Goal: Task Accomplishment & Management: Manage account settings

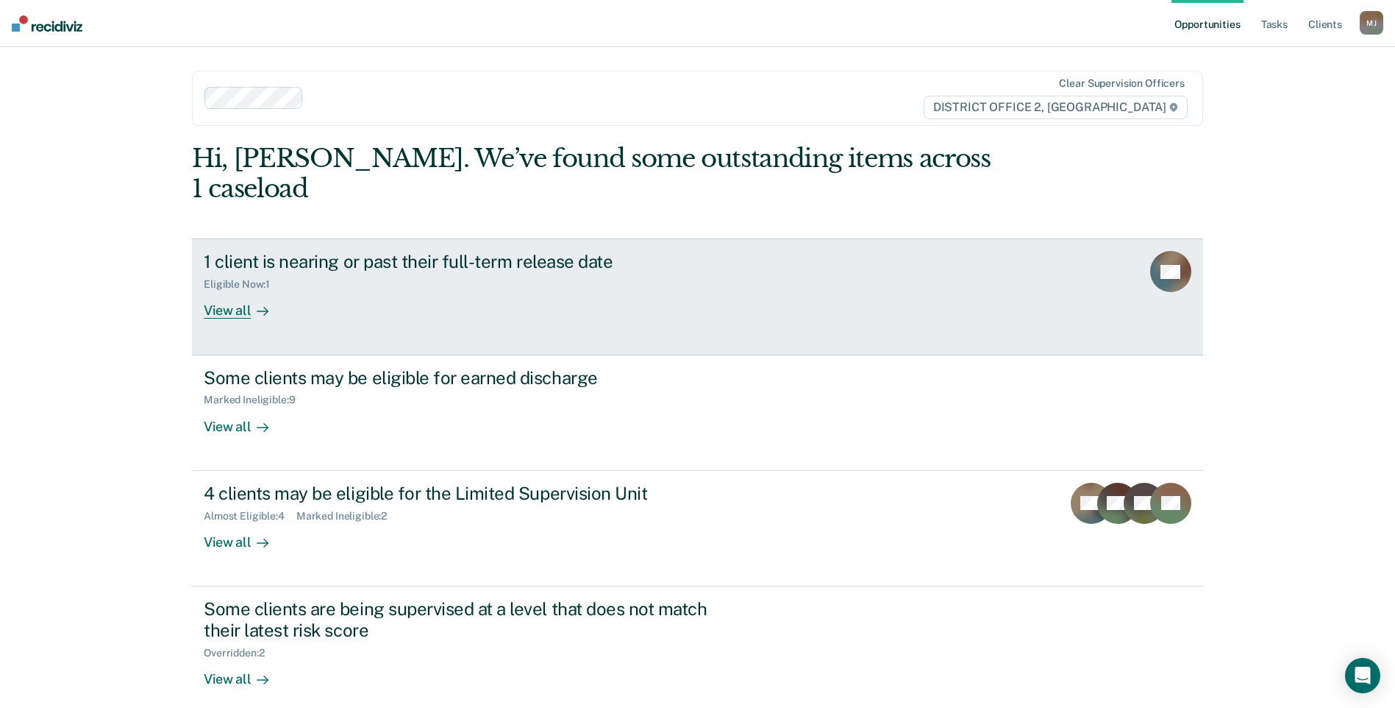
click at [554, 251] on div "1 client is nearing or past their full-term release date" at bounding box center [462, 261] width 516 height 21
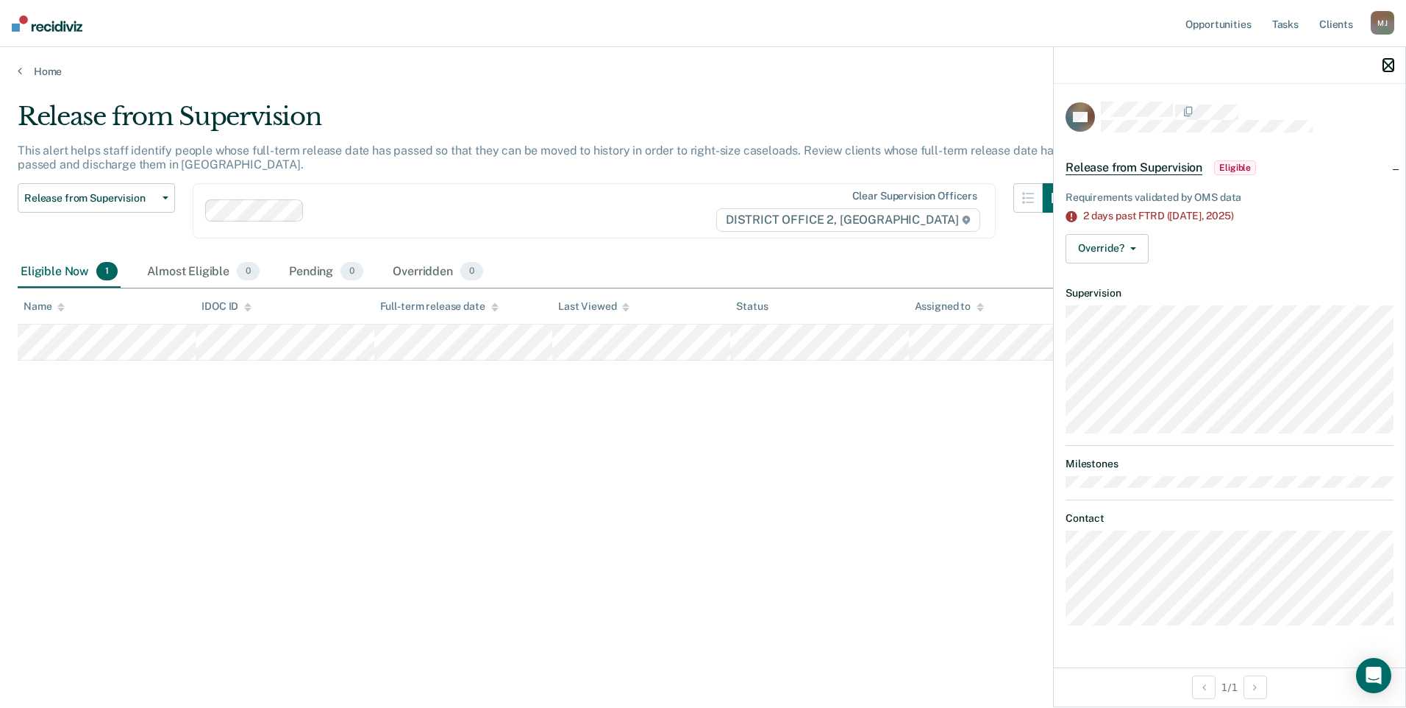
click at [1392, 70] on icon "button" at bounding box center [1388, 65] width 10 height 10
click at [1141, 246] on button "Override?" at bounding box center [1107, 248] width 83 height 29
click at [1124, 306] on button "[PERSON_NAME]" at bounding box center [1137, 308] width 142 height 24
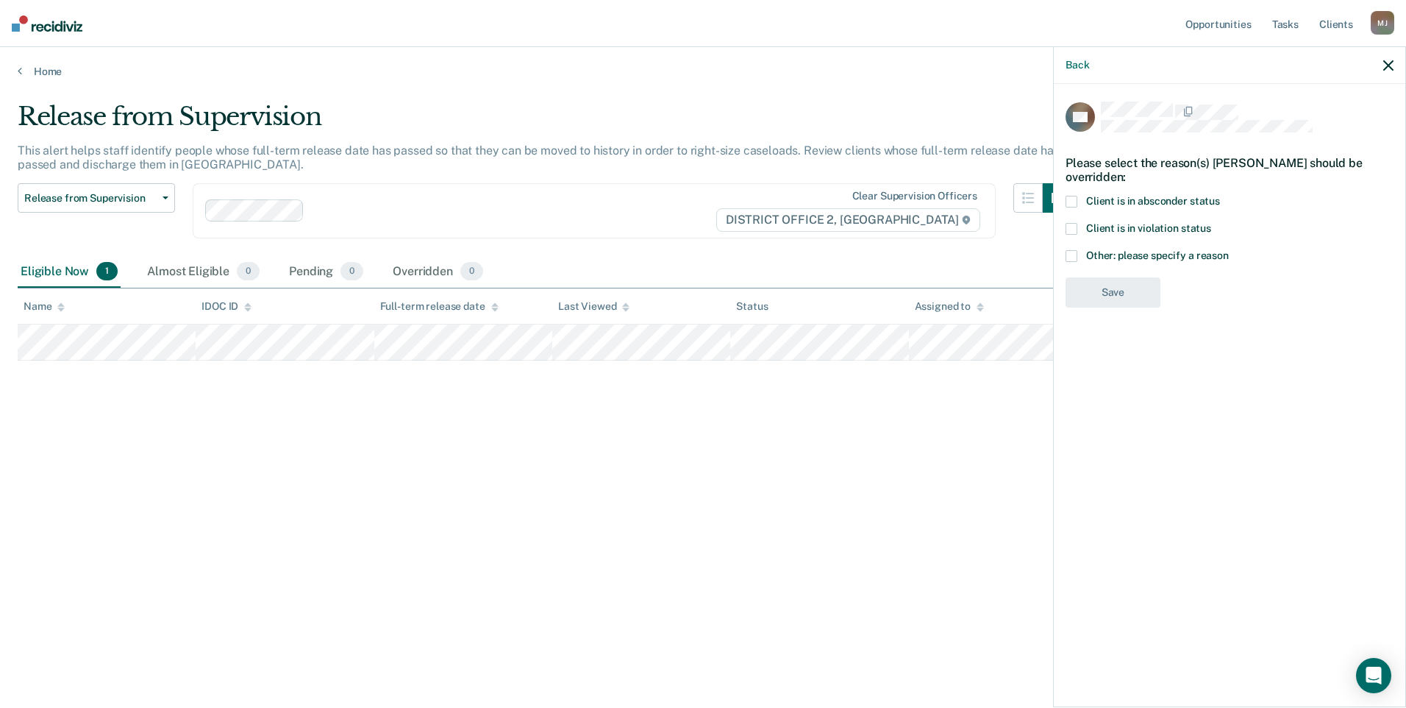
click at [1074, 254] on span at bounding box center [1072, 256] width 12 height 12
click at [1229, 250] on input "Other: please specify a reason" at bounding box center [1229, 250] width 0 height 0
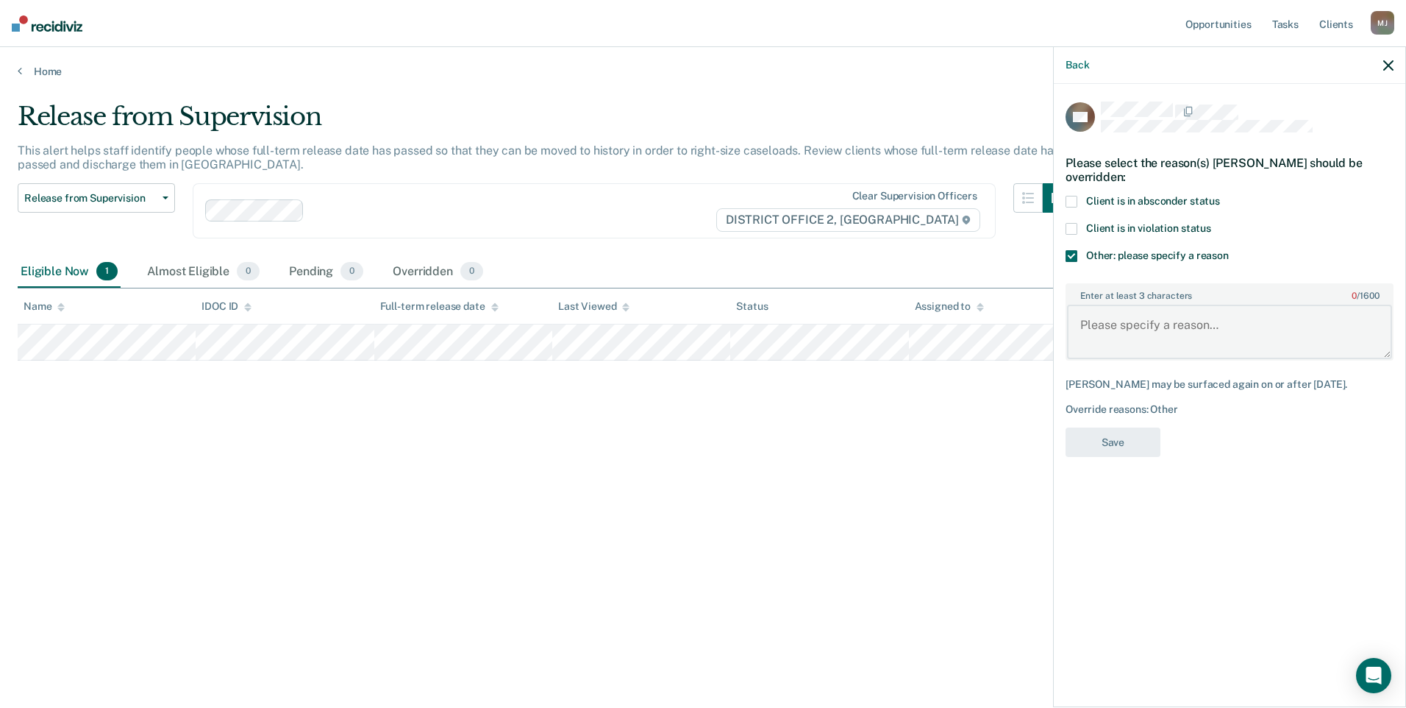
click at [1133, 330] on textarea "Enter at least 3 characters 0 / 1600" at bounding box center [1229, 331] width 325 height 54
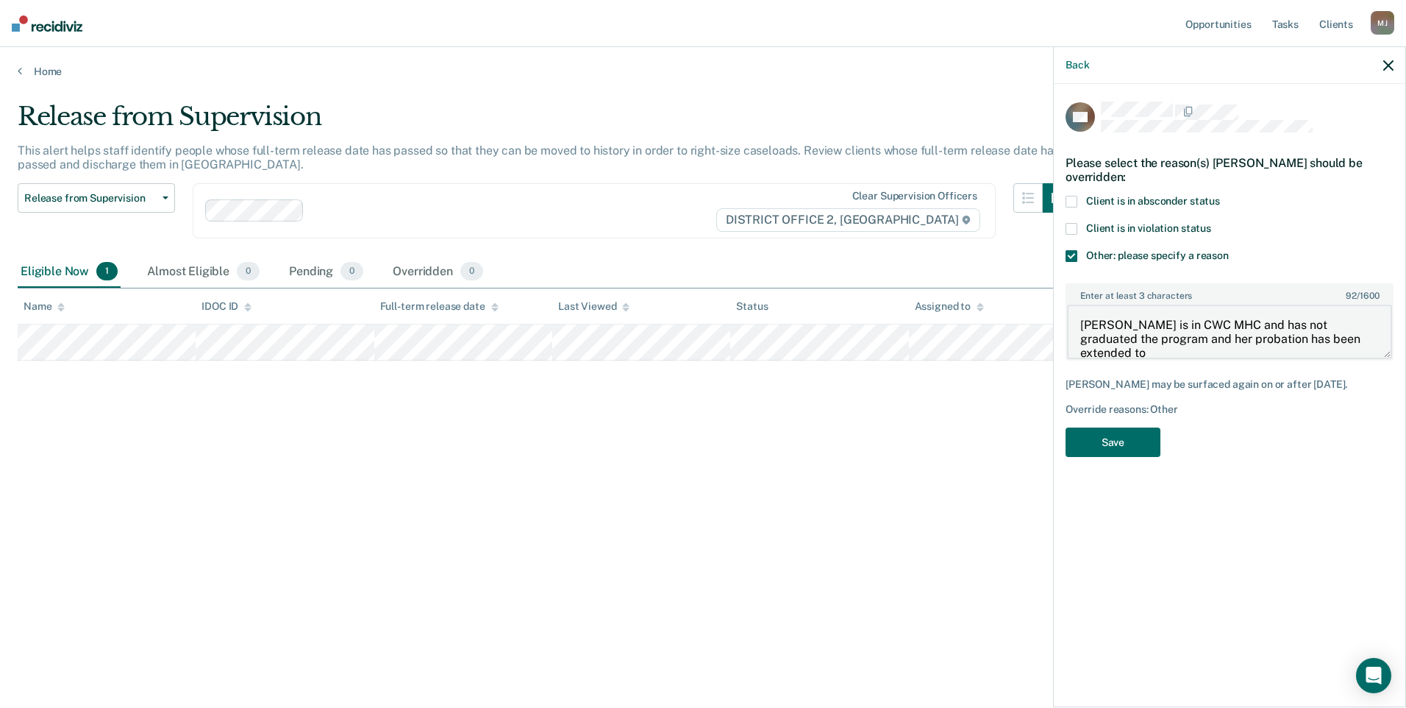
paste textarea "[DATE]"
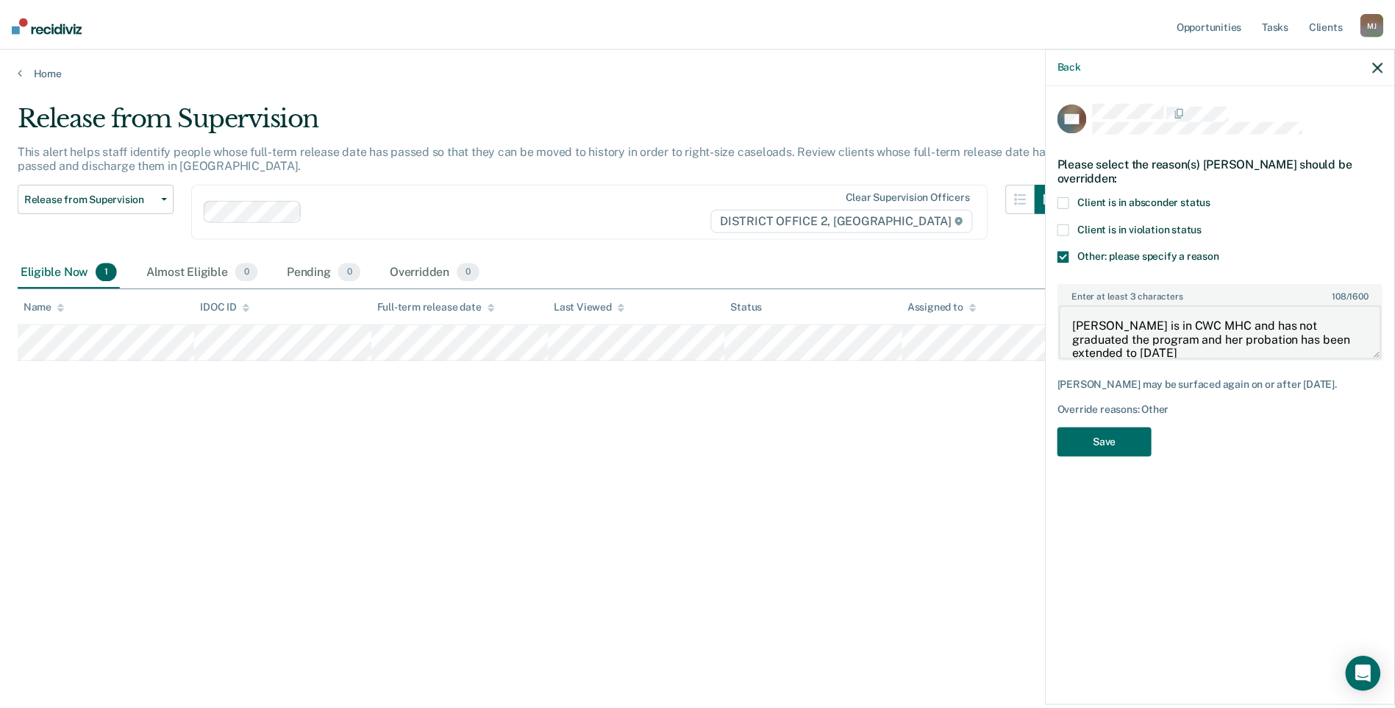
scroll to position [2, 0]
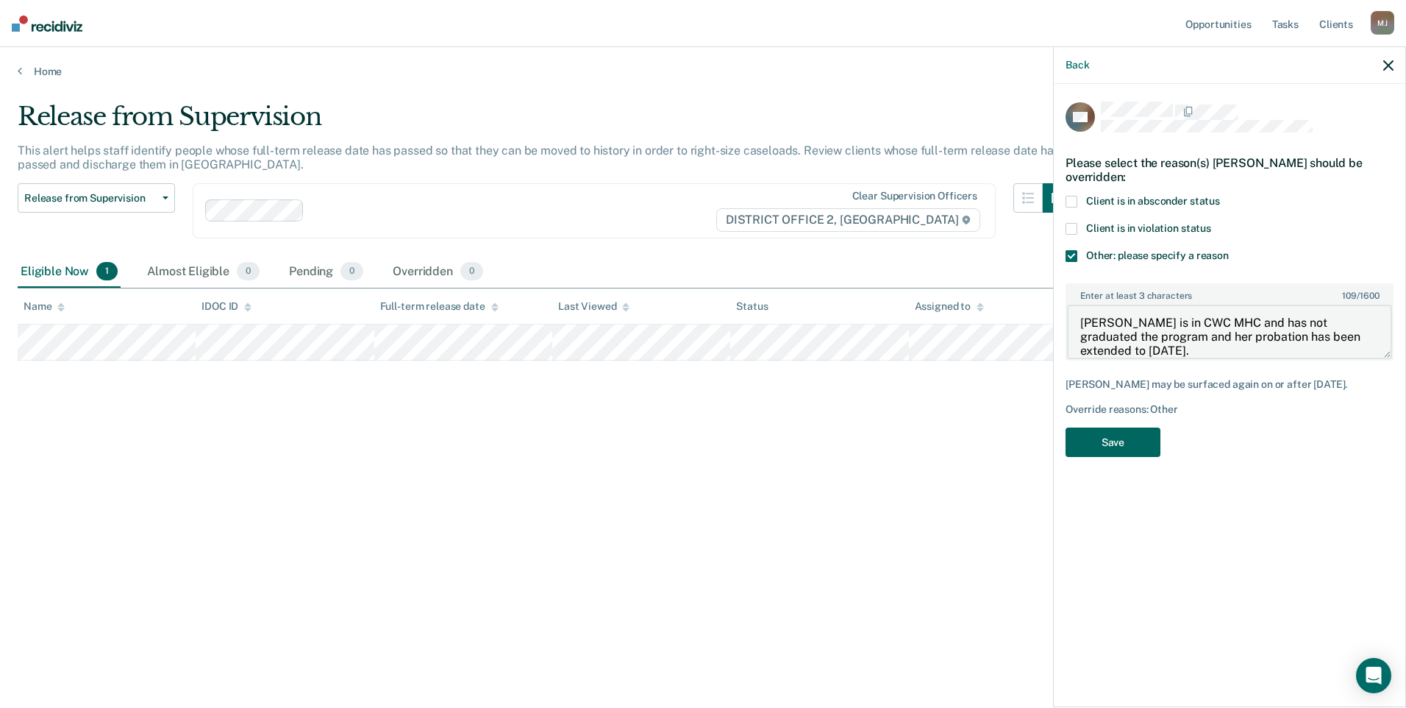
type textarea "[PERSON_NAME] is in CWC MHC and has not graduated the program and her probation…"
click at [1150, 447] on button "Save" at bounding box center [1113, 442] width 95 height 30
